Goal: Book appointment/travel/reservation

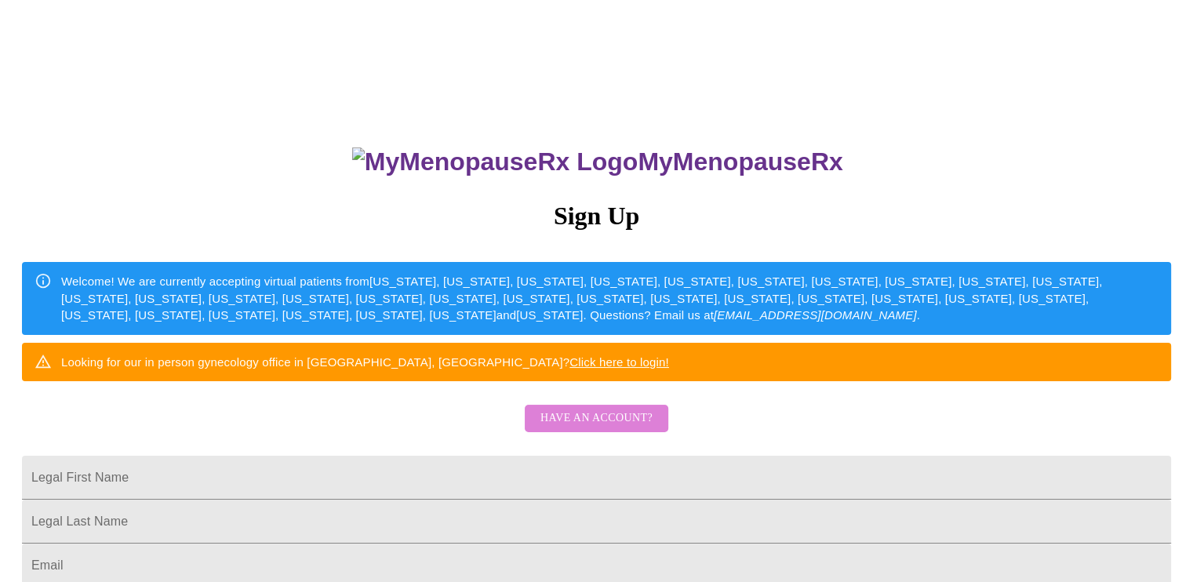
click at [616, 432] on button "Have an account?" at bounding box center [597, 418] width 144 height 27
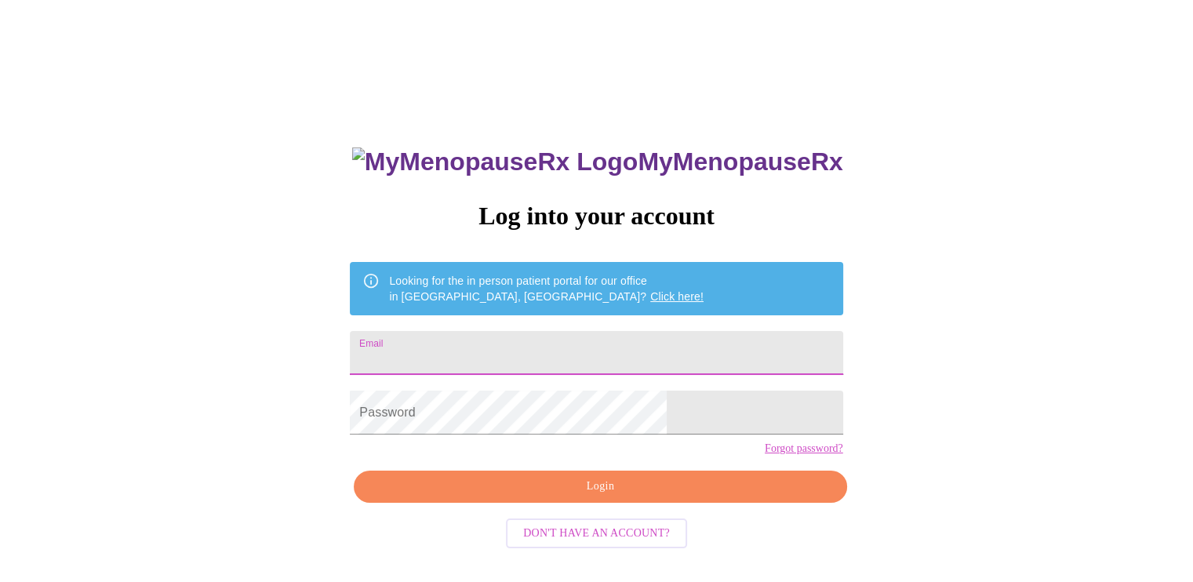
click at [571, 352] on input "Email" at bounding box center [596, 353] width 493 height 44
type input "[EMAIL_ADDRESS][DOMAIN_NAME]"
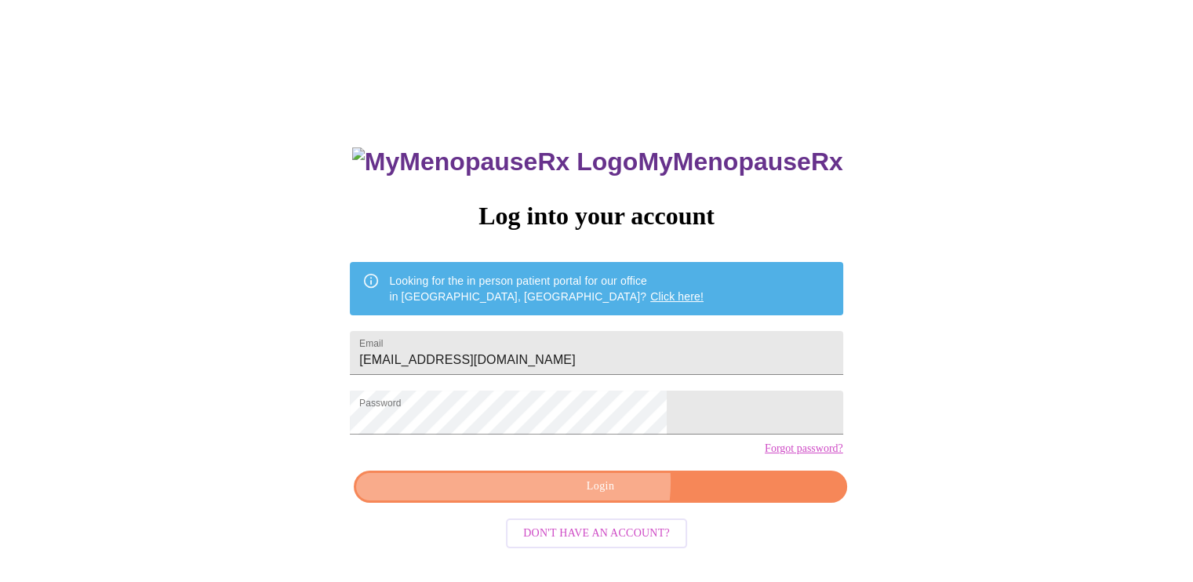
click at [592, 497] on span "Login" at bounding box center [600, 487] width 457 height 20
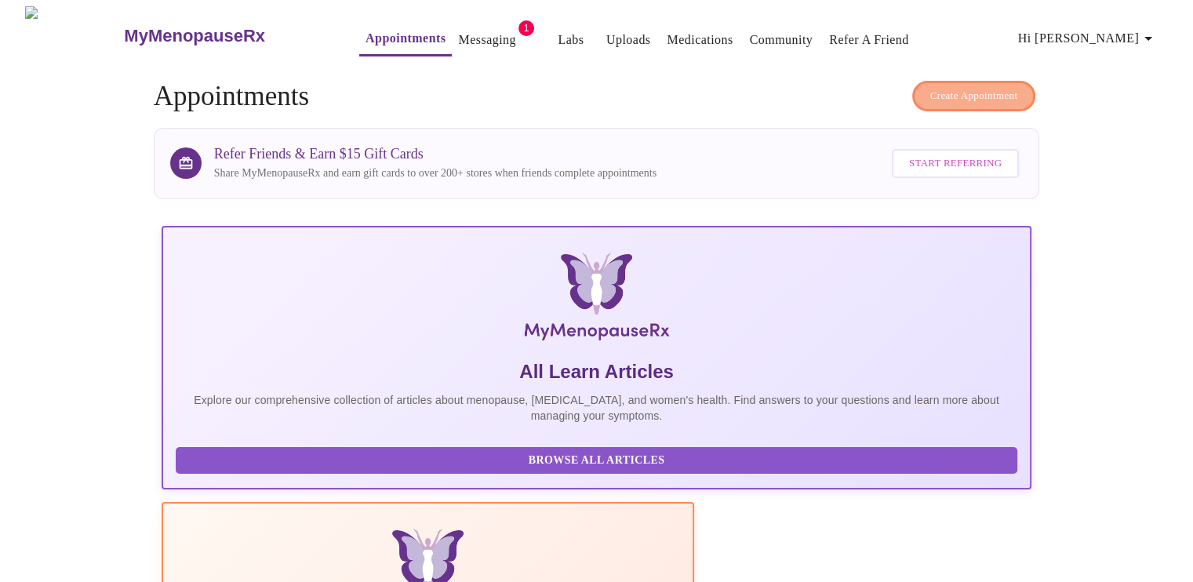
click at [956, 87] on span "Create Appointment" at bounding box center [974, 96] width 88 height 18
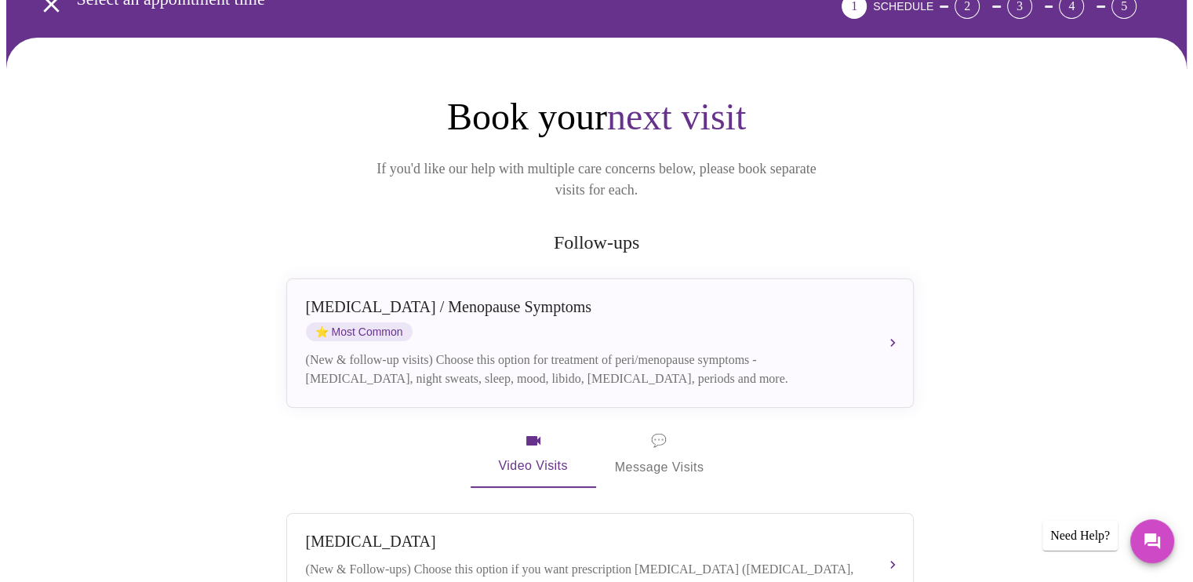
scroll to position [89, 0]
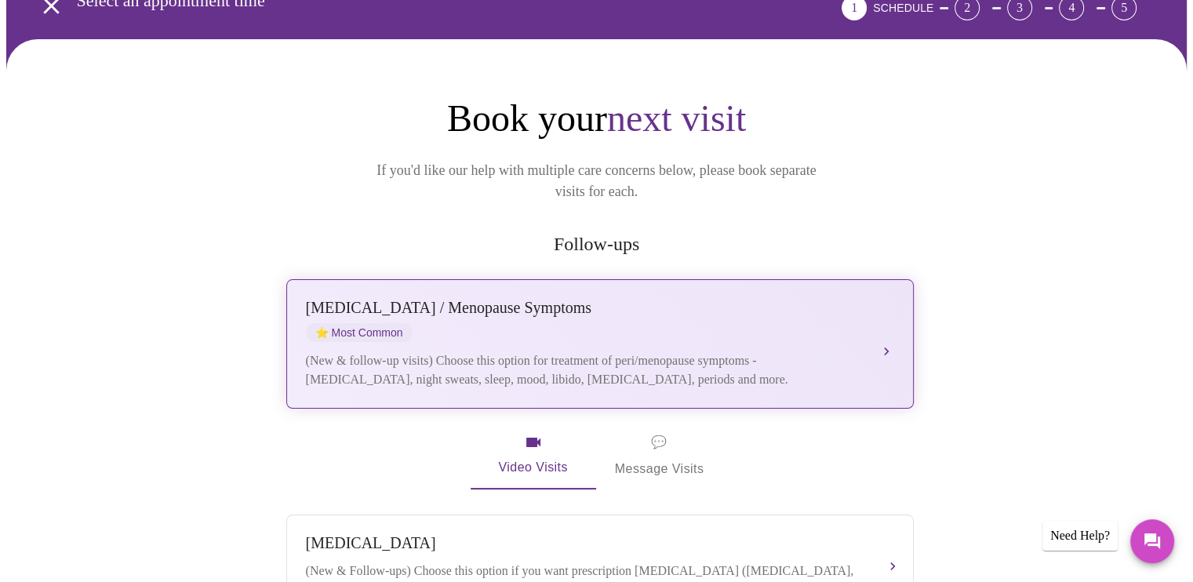
click at [806, 309] on div "[MEDICAL_DATA] / Menopause Symptoms ⭐ Most Common" at bounding box center [584, 320] width 557 height 43
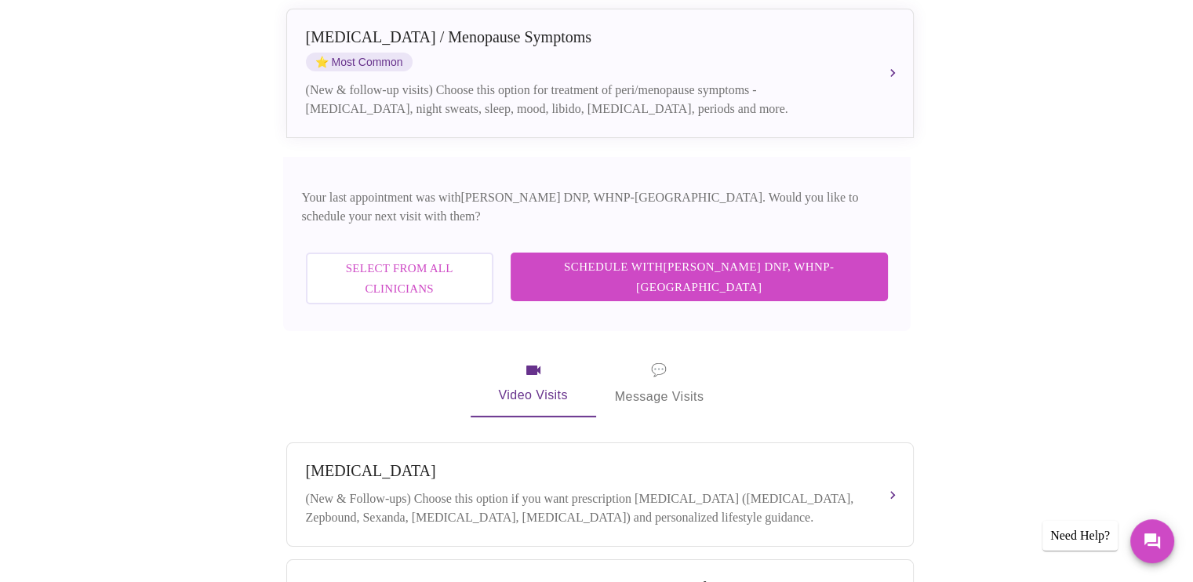
scroll to position [384, 0]
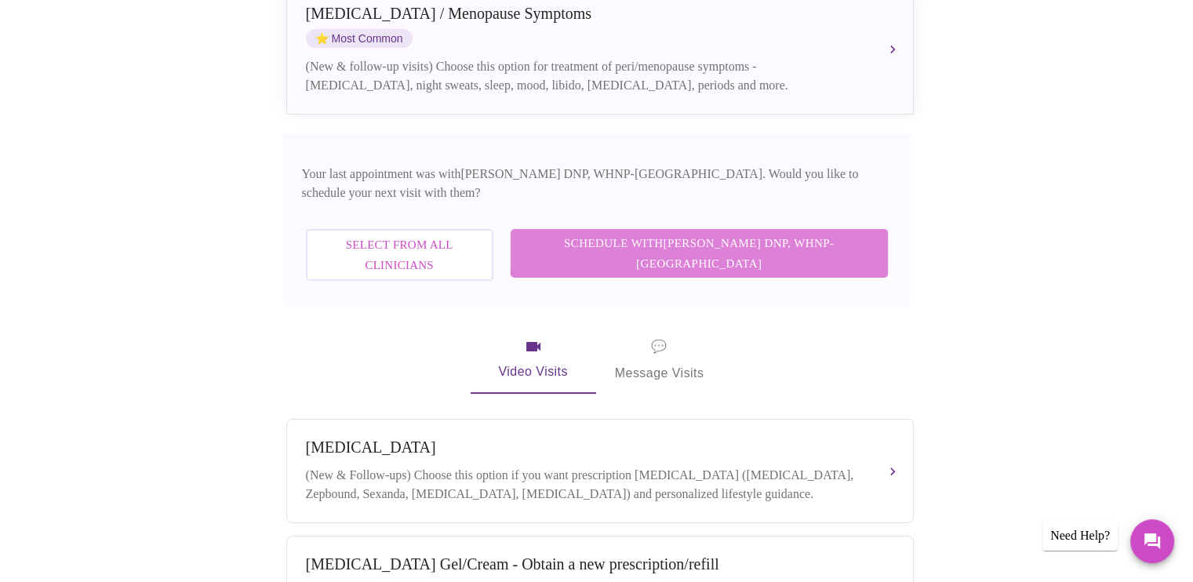
click at [837, 233] on span "Schedule with [PERSON_NAME] DNP, WHNP-BC" at bounding box center [699, 254] width 346 height 42
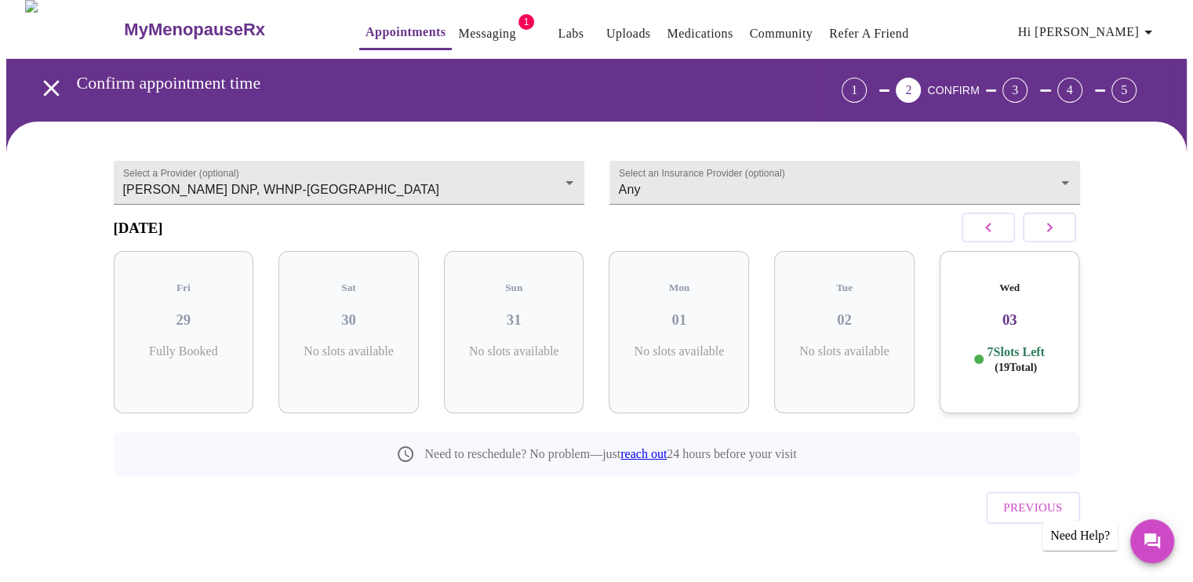
click at [1001, 311] on h3 "03" at bounding box center [1009, 319] width 115 height 17
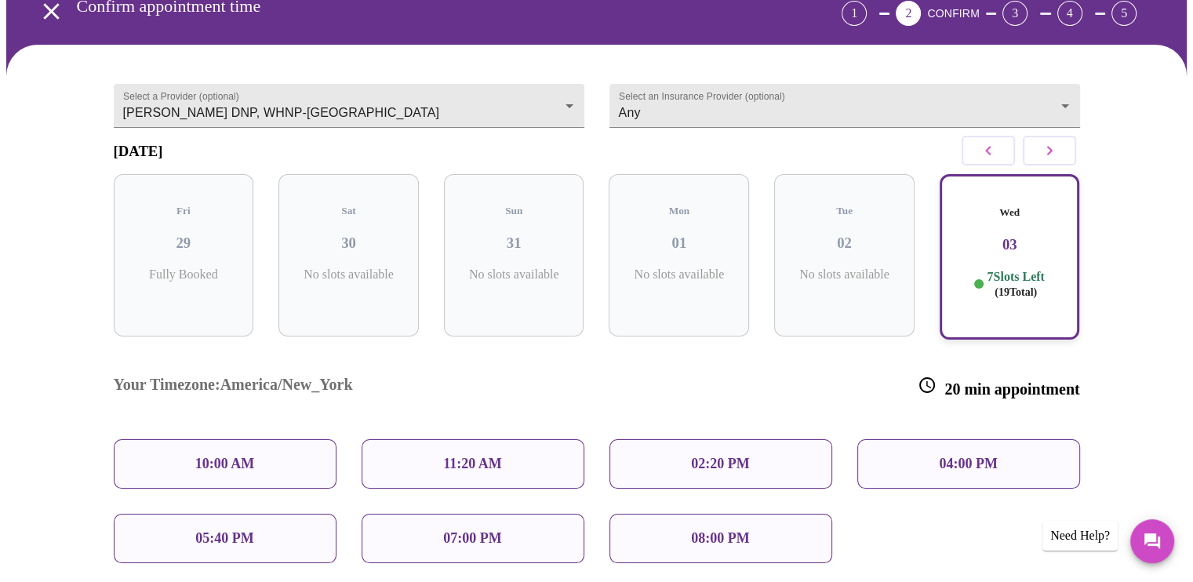
scroll to position [86, 0]
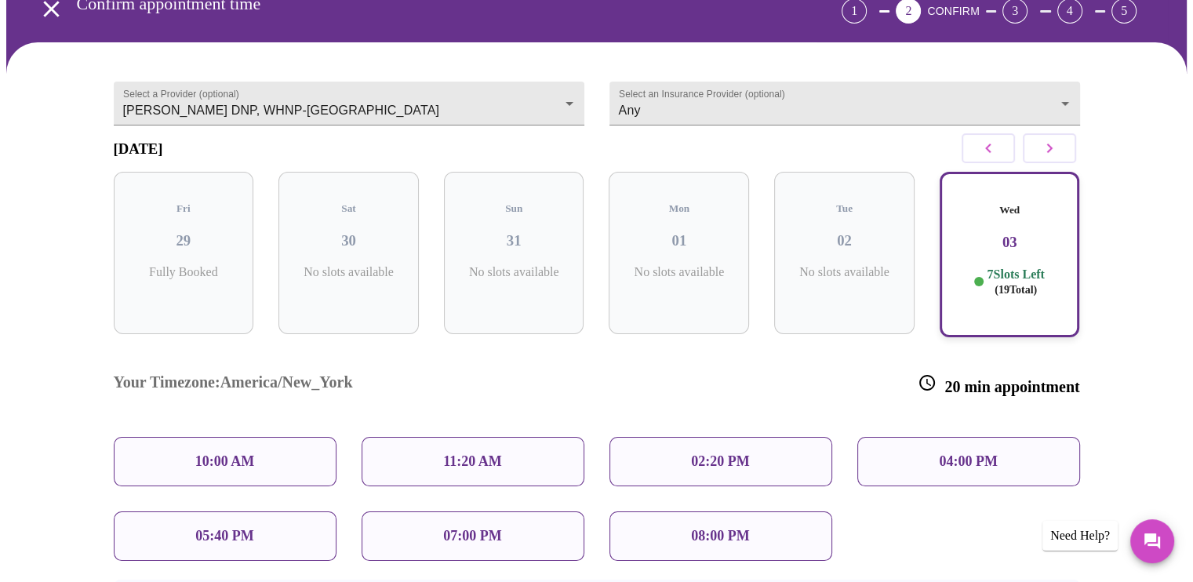
click at [220, 528] on p "05:40 PM" at bounding box center [224, 536] width 58 height 16
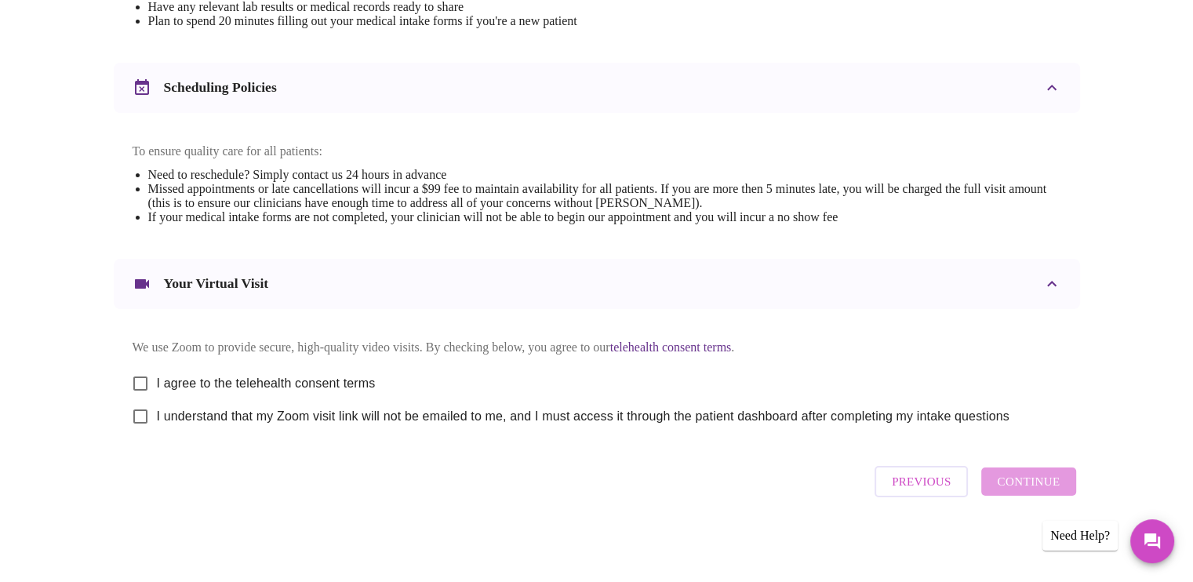
scroll to position [548, 0]
click at [140, 384] on input "I agree to the telehealth consent terms" at bounding box center [140, 383] width 33 height 33
checkbox input "true"
click at [141, 423] on input "I understand that my Zoom visit link will not be emailed to me, and I must acce…" at bounding box center [140, 416] width 33 height 33
checkbox input "true"
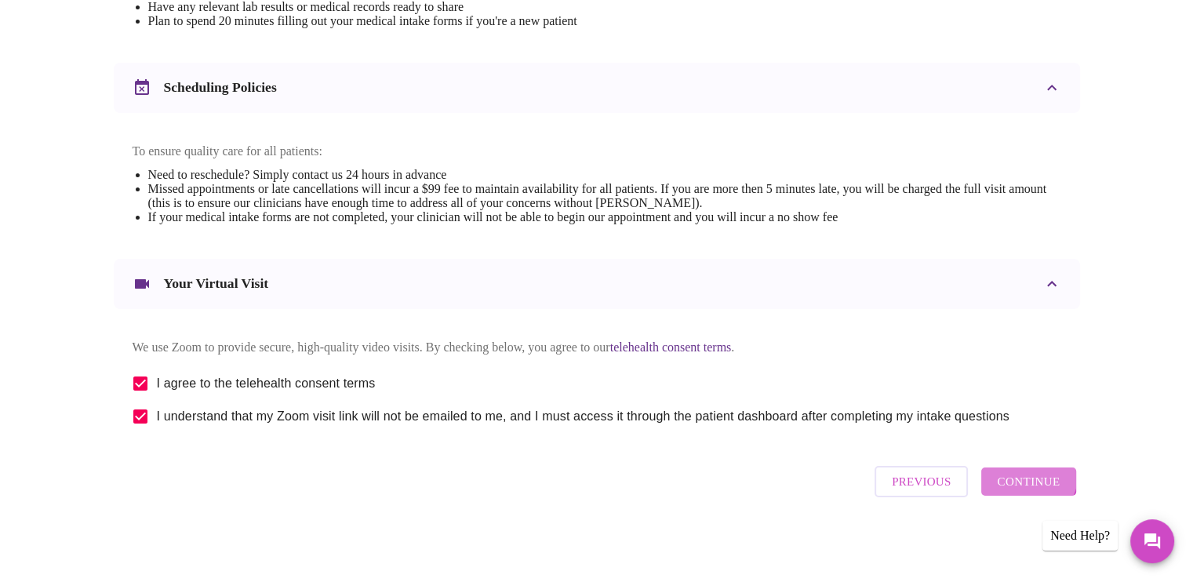
click at [1020, 485] on span "Continue" at bounding box center [1028, 481] width 63 height 20
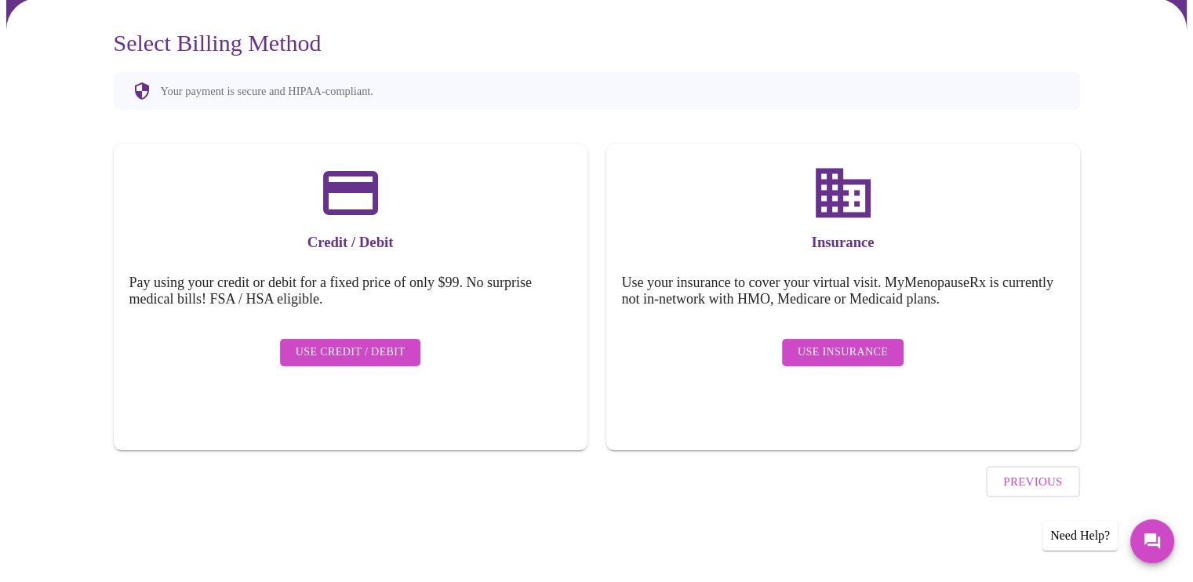
scroll to position [85, 0]
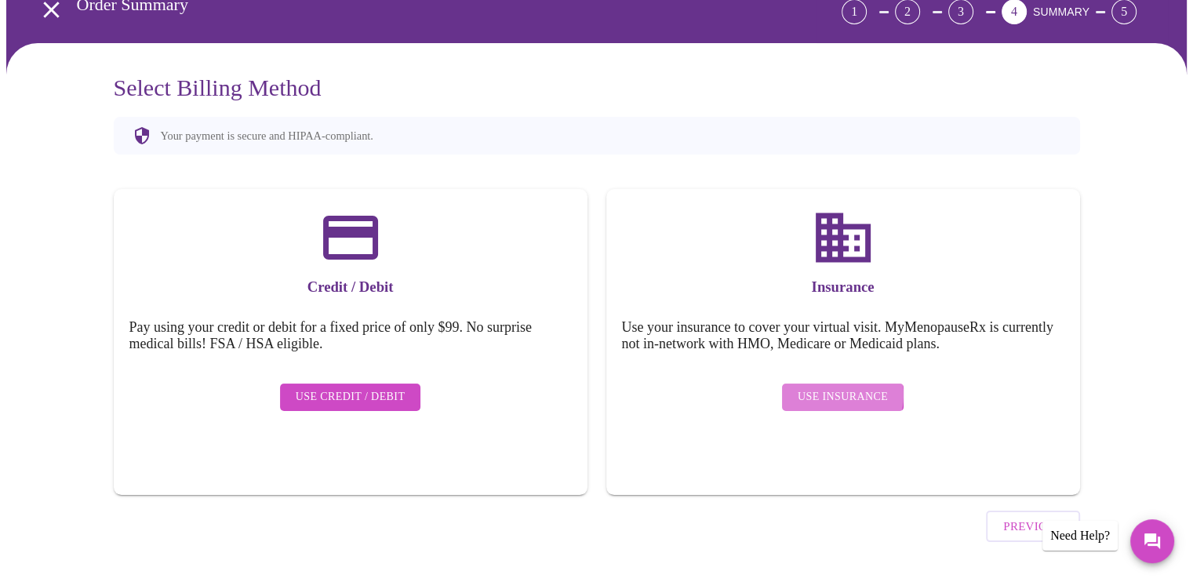
click at [834, 388] on span "Use Insurance" at bounding box center [843, 398] width 90 height 20
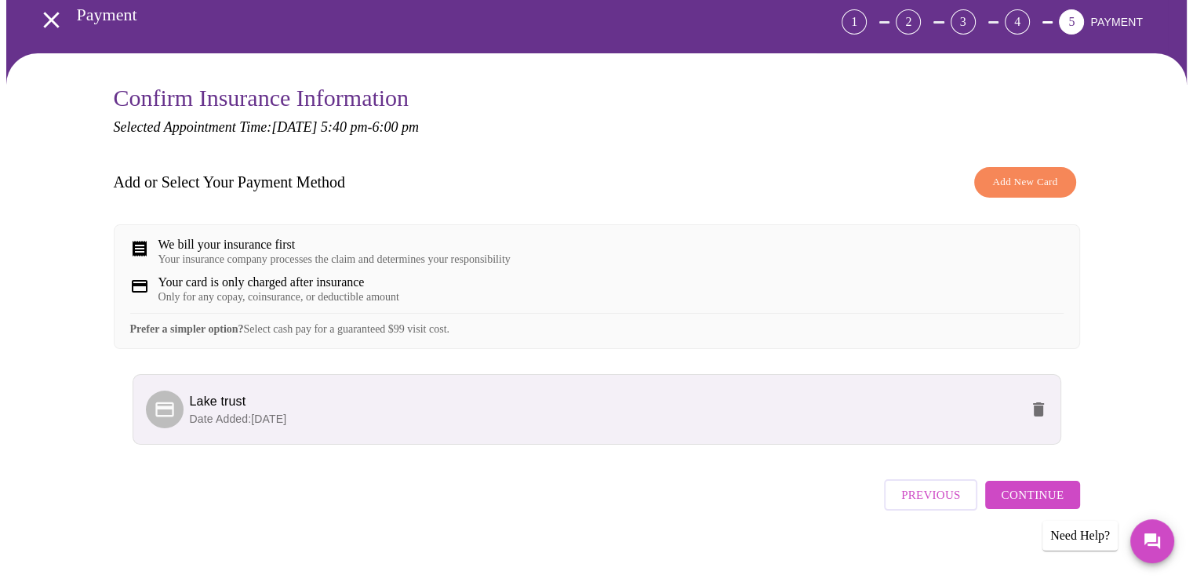
scroll to position [98, 0]
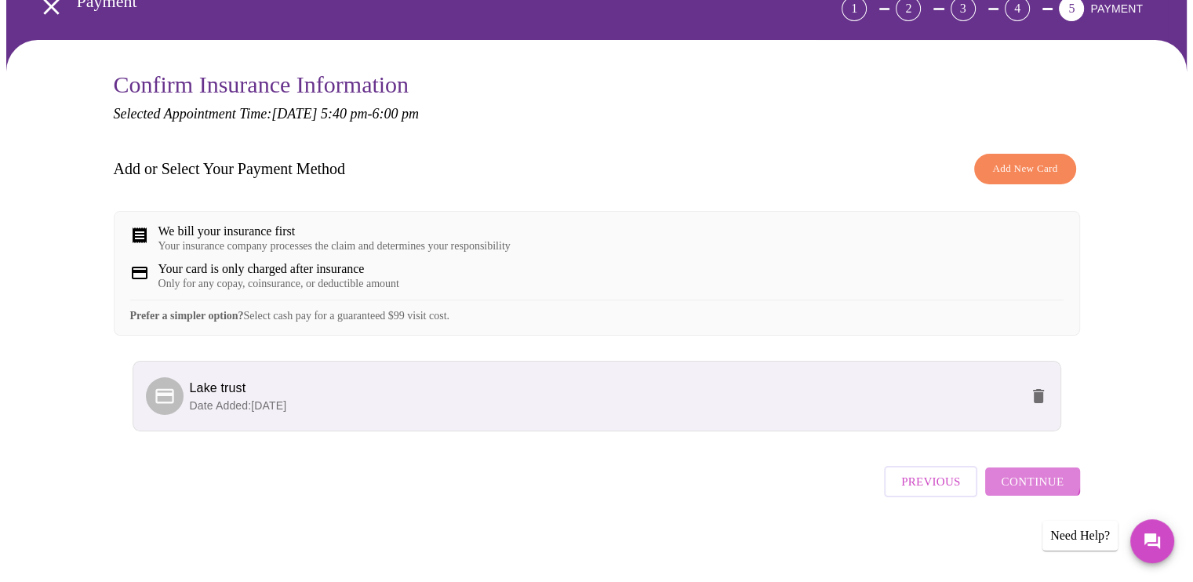
click at [1032, 482] on span "Continue" at bounding box center [1032, 481] width 63 height 20
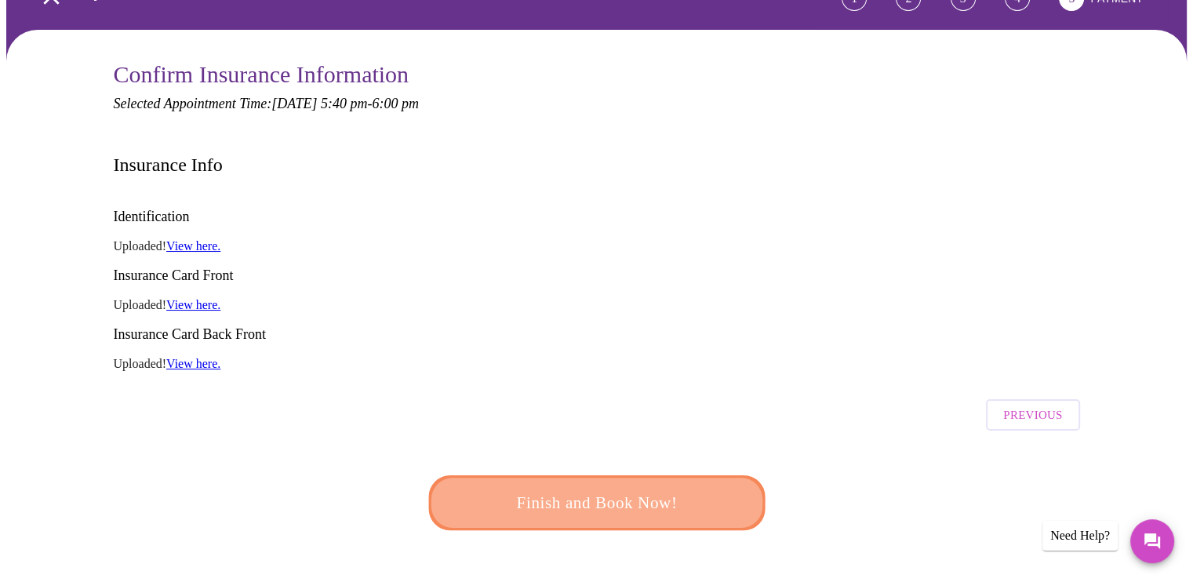
click at [622, 489] on span "Finish and Book Now!" at bounding box center [597, 503] width 290 height 29
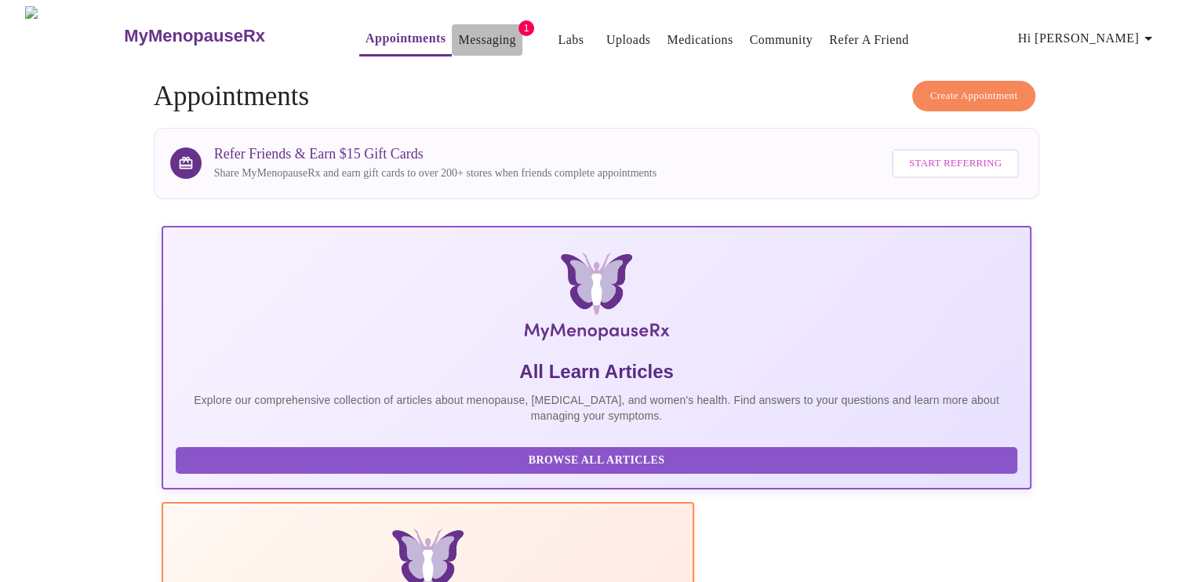
click at [458, 37] on link "Messaging" at bounding box center [486, 40] width 57 height 22
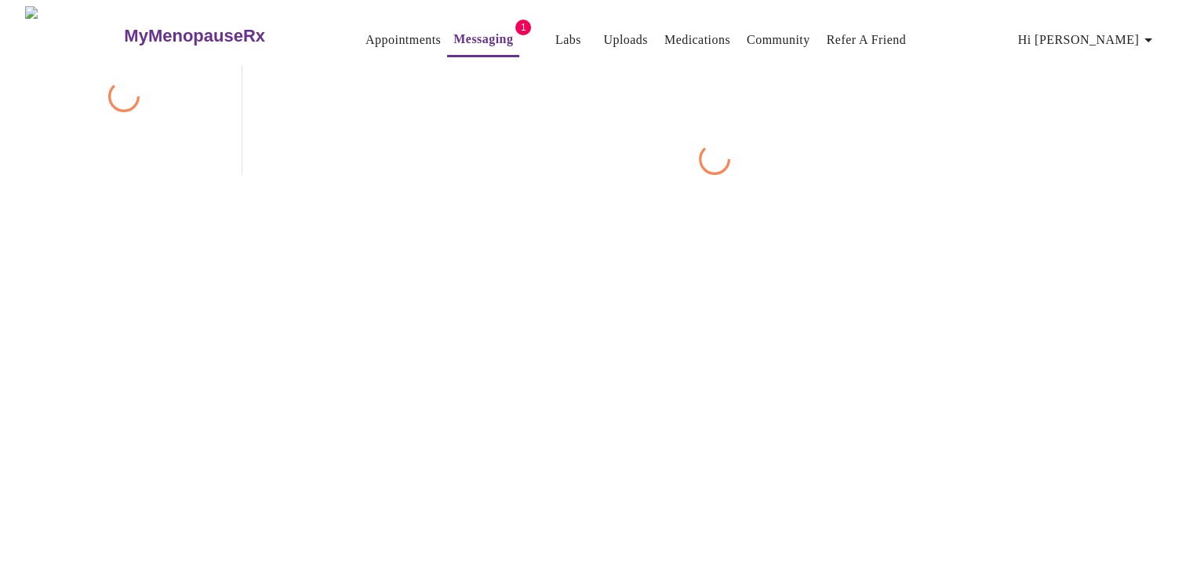
scroll to position [59, 0]
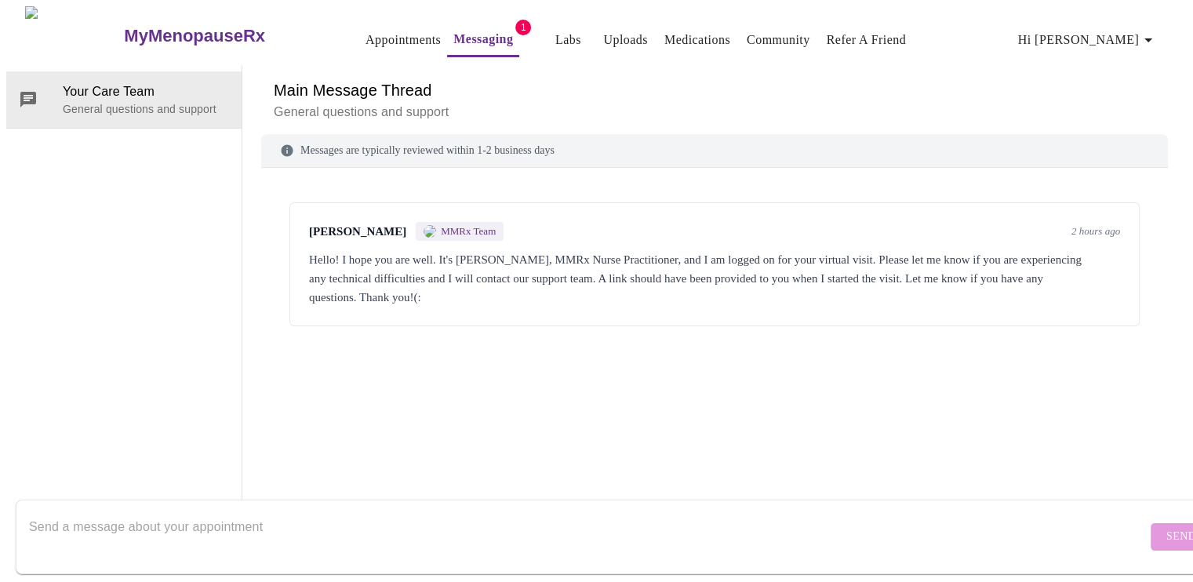
click at [550, 250] on div "Hello! I hope you are well. It's [PERSON_NAME], MMRx Nurse Practitioner, and I …" at bounding box center [714, 278] width 811 height 56
click at [257, 511] on textarea "Send a message about your appointment" at bounding box center [588, 536] width 1118 height 50
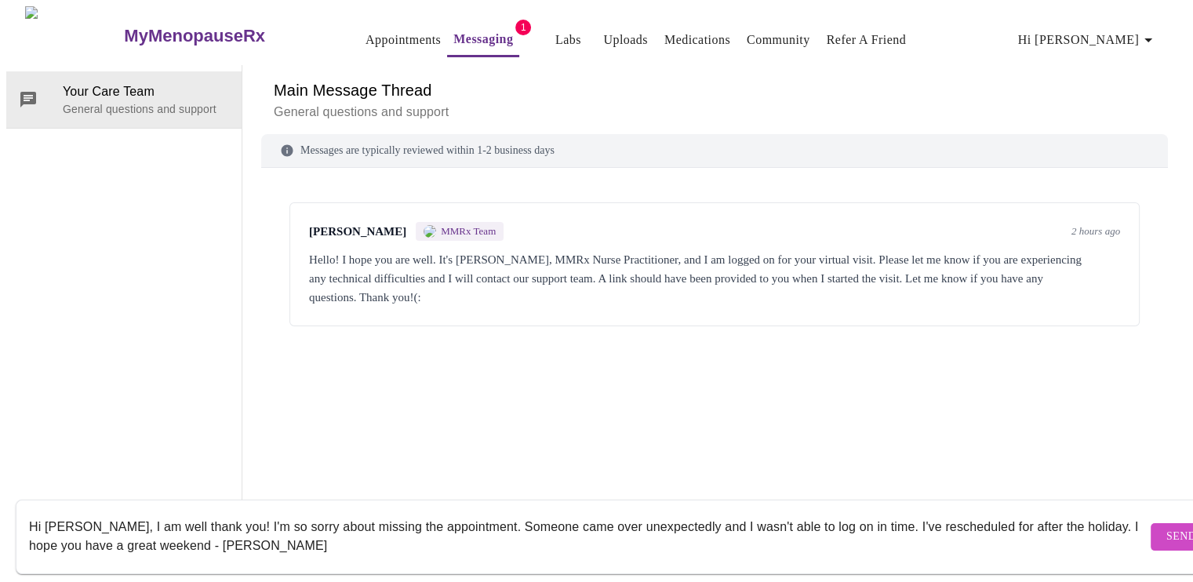
type textarea "Hi [PERSON_NAME], I am well thank you! I'm so sorry about missing the appointme…"
click at [1167, 527] on span "Send" at bounding box center [1182, 537] width 30 height 20
